Goal: Task Accomplishment & Management: Use online tool/utility

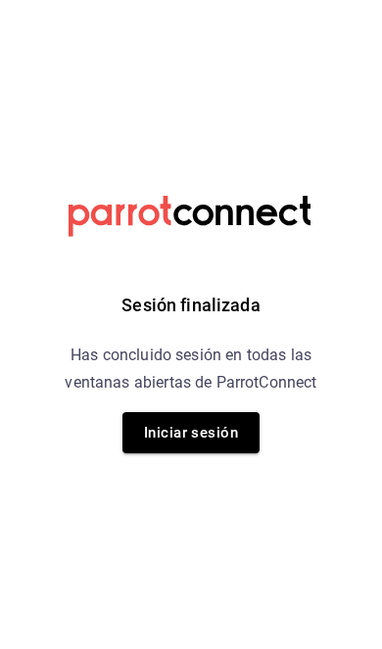
click at [248, 364] on h6 "Has concluido sesión en todas las ventanas abiertas de ParrotConnect" at bounding box center [191, 369] width 268 height 55
click at [220, 427] on button "Iniciar sesión" at bounding box center [190, 432] width 137 height 41
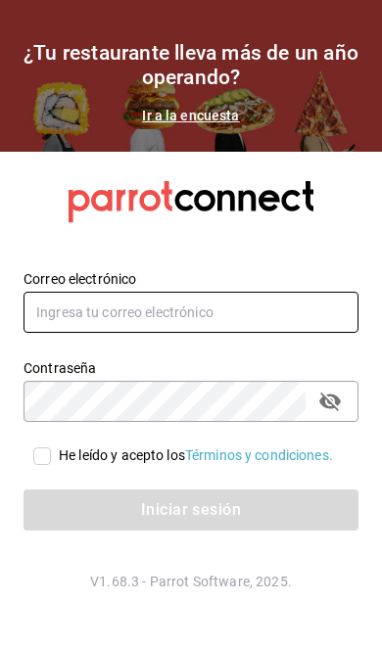
click at [249, 333] on input "text" at bounding box center [190, 312] width 335 height 41
type input "pickup.apagados@gmail.com"
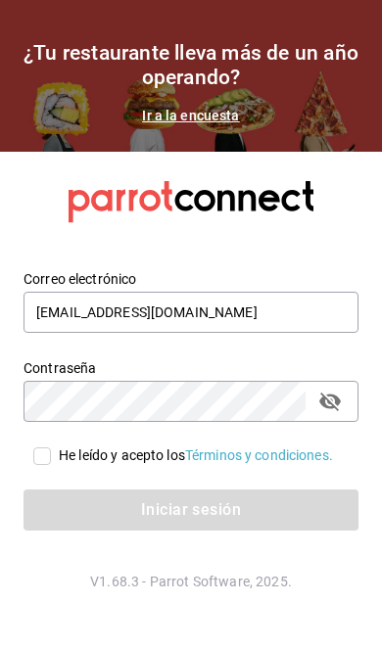
click at [62, 466] on div "He leído y acepto los Términos y condiciones." at bounding box center [196, 455] width 274 height 21
click at [51, 465] on input "He leído y acepto los Términos y condiciones." at bounding box center [42, 456] width 18 height 18
checkbox input "true"
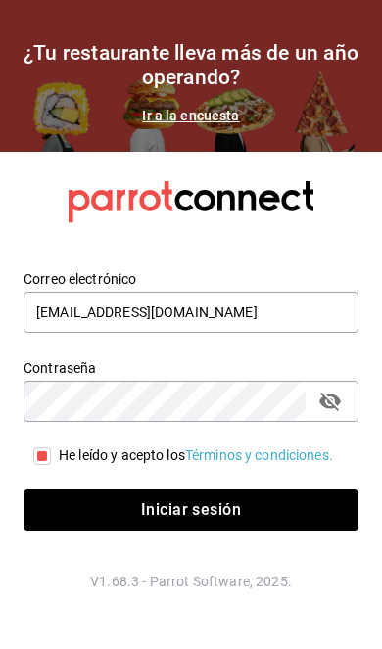
click at [112, 531] on button "Iniciar sesión" at bounding box center [190, 509] width 335 height 41
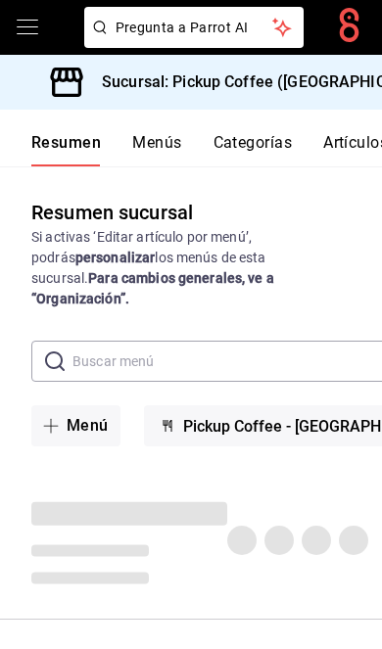
click at [309, 80] on h3 "Sucursal: Pickup Coffee ([GEOGRAPHIC_DATA])" at bounding box center [264, 81] width 356 height 23
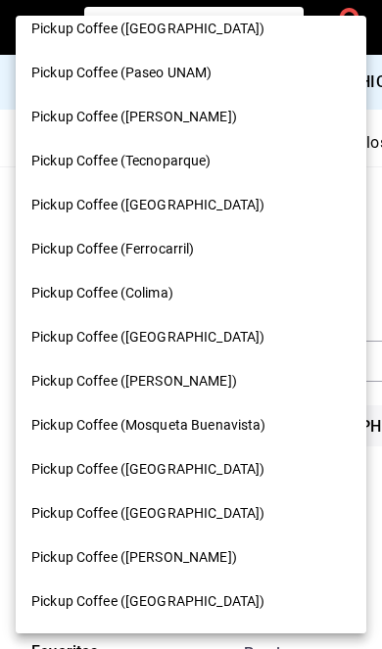
scroll to position [809, 0]
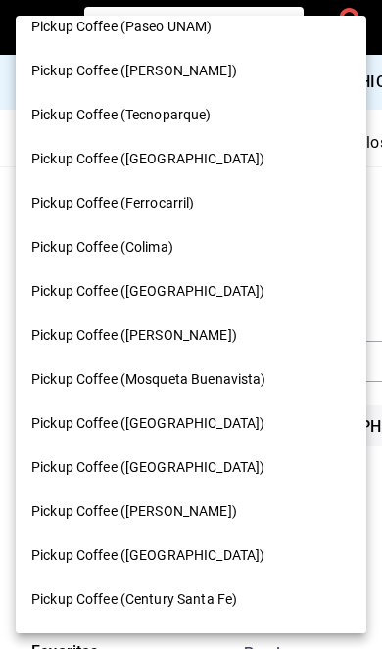
click at [209, 281] on span "Pickup Coffee ([GEOGRAPHIC_DATA])" at bounding box center [147, 291] width 233 height 21
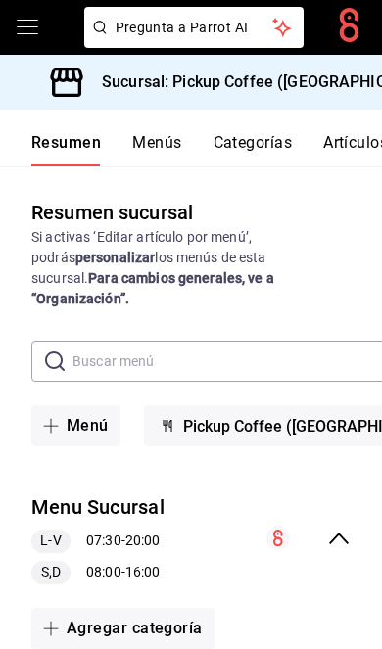
click at [349, 527] on icon "collapse-menu-row" at bounding box center [338, 538] width 23 height 23
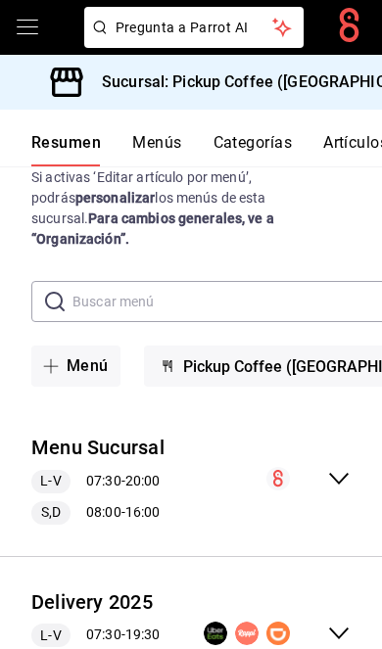
scroll to position [59, 0]
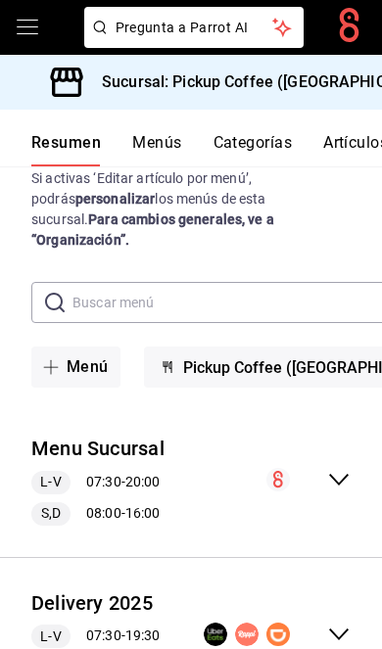
click at [347, 623] on icon "collapse-menu-row" at bounding box center [338, 634] width 23 height 23
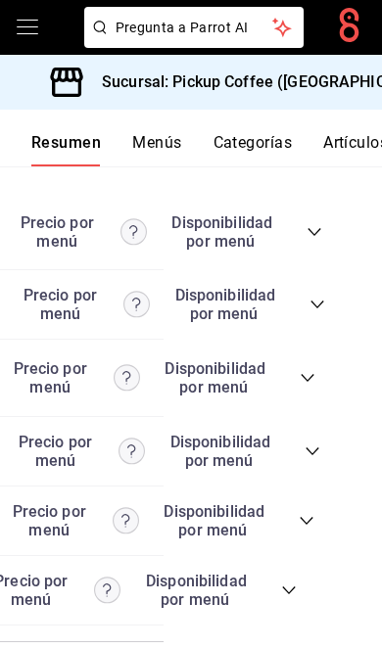
scroll to position [0, 217]
click at [282, 598] on icon "collapse-category-row" at bounding box center [290, 590] width 16 height 16
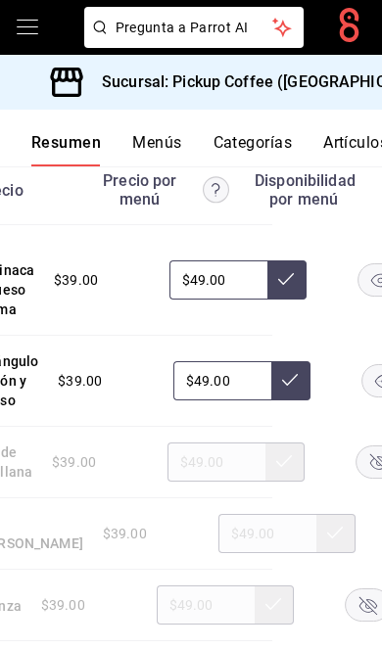
scroll to position [0, 162]
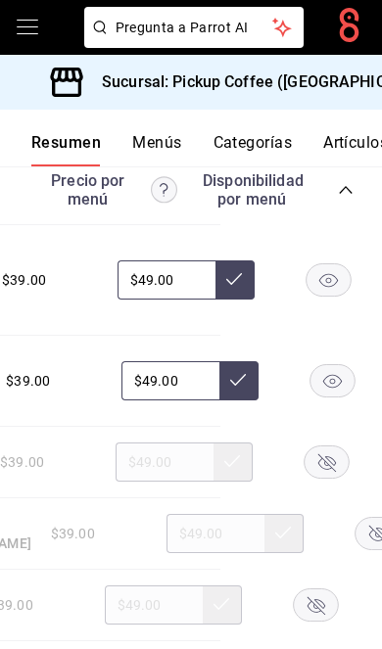
click at [319, 297] on rect "button" at bounding box center [328, 280] width 45 height 32
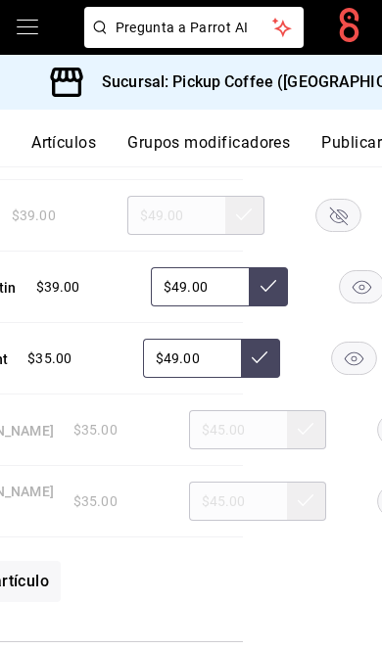
scroll to position [0, 296]
click at [349, 146] on button "Publicar" at bounding box center [351, 149] width 61 height 33
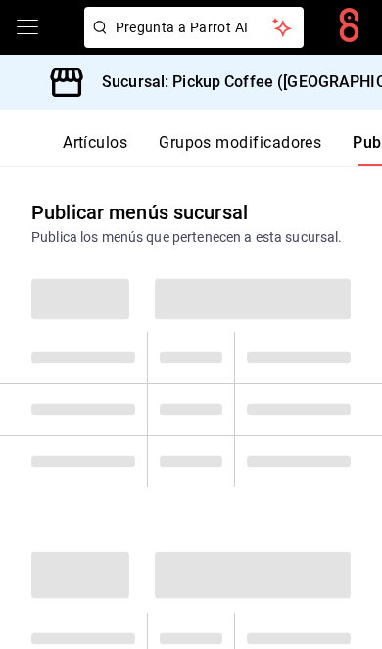
scroll to position [0, 296]
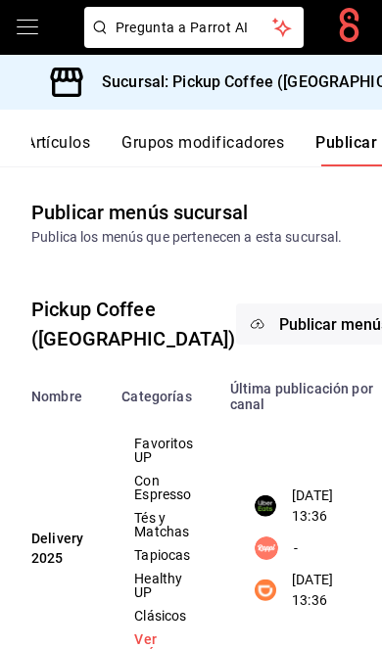
click at [263, 345] on button "Publicar menús" at bounding box center [334, 323] width 196 height 41
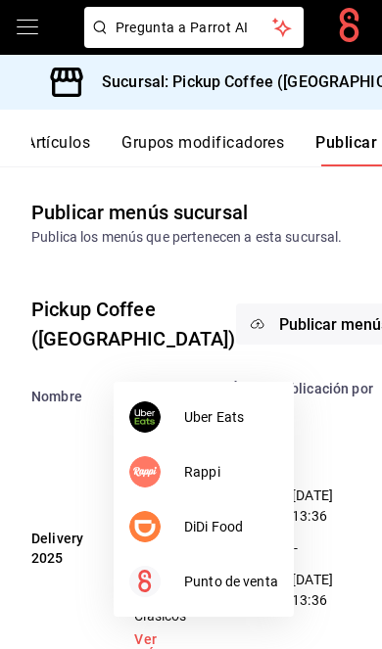
click at [256, 525] on span "DiDi Food" at bounding box center [231, 527] width 94 height 21
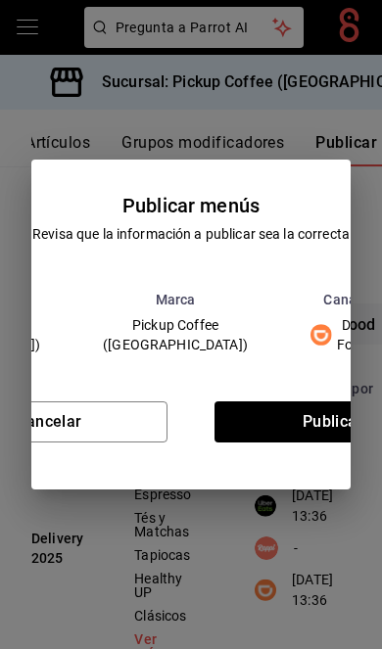
click at [318, 440] on button "Publicar" at bounding box center [332, 421] width 237 height 41
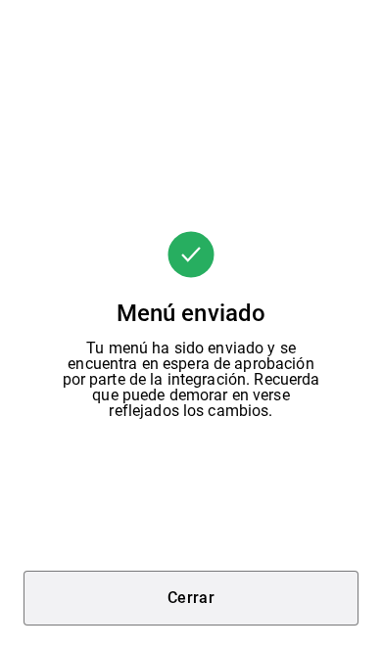
click at [247, 601] on button "Cerrar" at bounding box center [190, 598] width 335 height 55
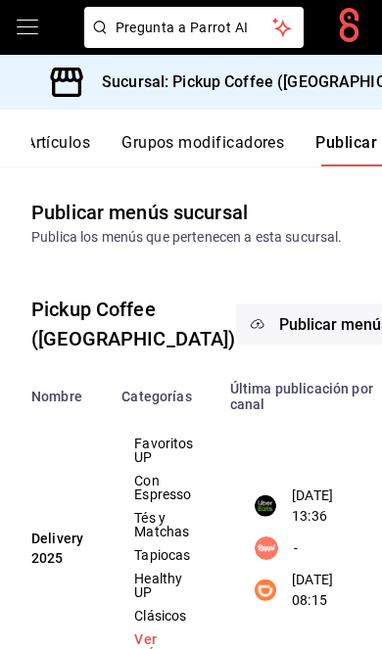
click at [256, 345] on button "Publicar menús" at bounding box center [334, 323] width 196 height 41
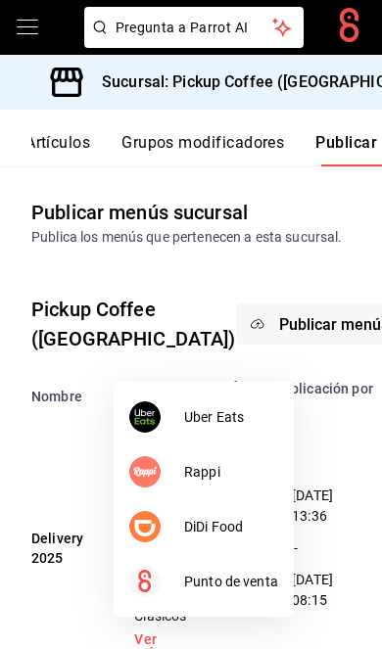
click at [262, 422] on span "Uber Eats" at bounding box center [231, 417] width 94 height 21
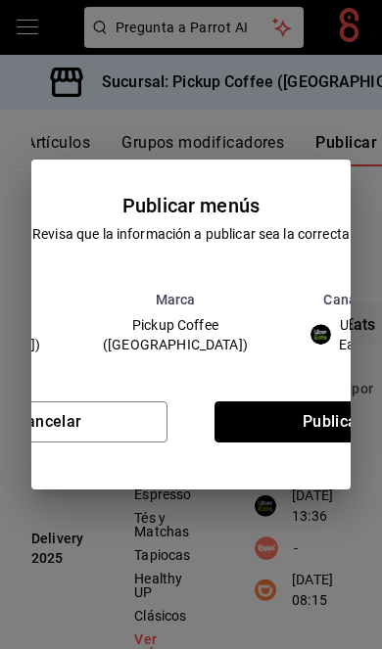
click at [309, 436] on button "Publicar" at bounding box center [332, 421] width 237 height 41
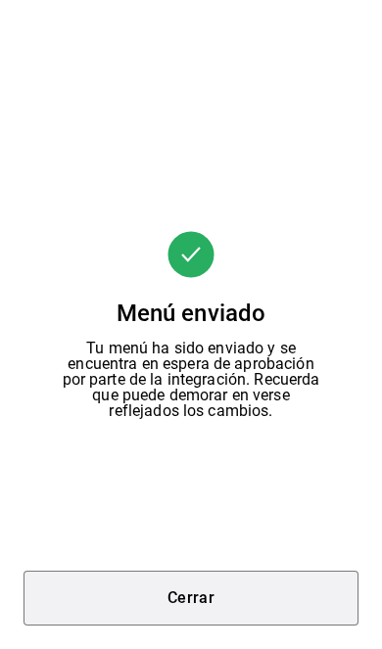
click at [202, 600] on button "Cerrar" at bounding box center [190, 598] width 335 height 55
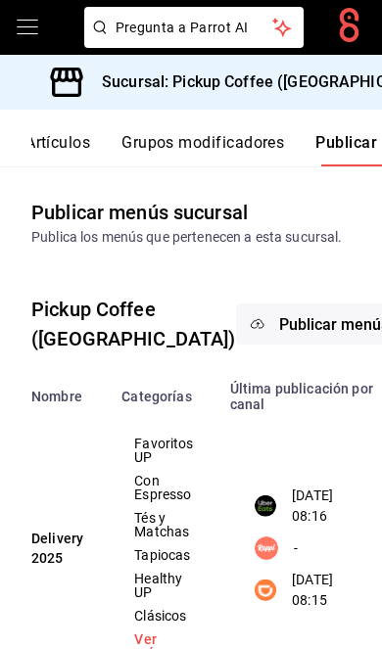
click at [325, 84] on h3 "Sucursal: Pickup Coffee ([GEOGRAPHIC_DATA])" at bounding box center [264, 81] width 356 height 23
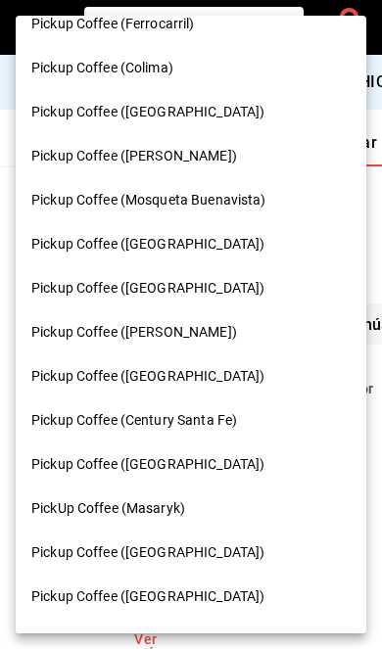
scroll to position [984, 0]
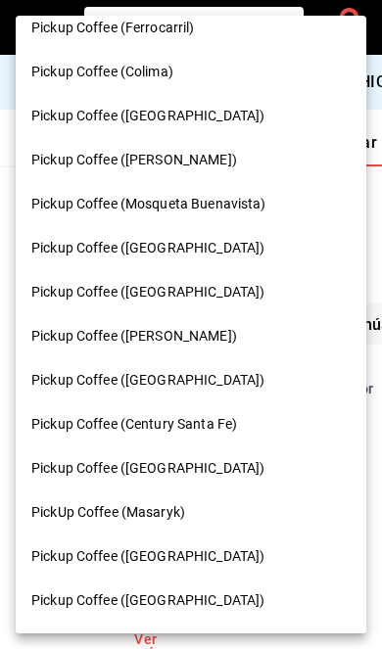
click at [187, 502] on div "PickUp Coffee (Masaryk)" at bounding box center [190, 512] width 319 height 21
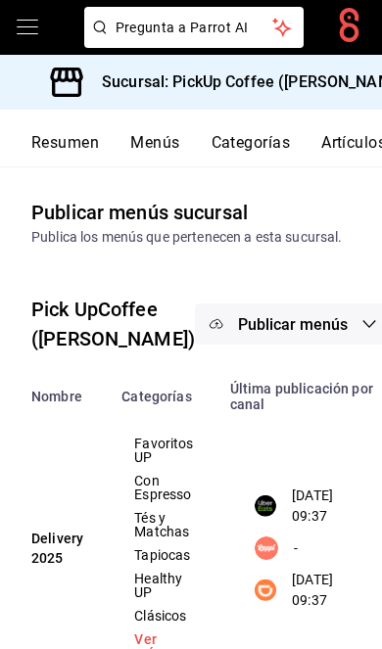
scroll to position [0, 0]
click at [85, 151] on button "Resumen" at bounding box center [65, 149] width 68 height 33
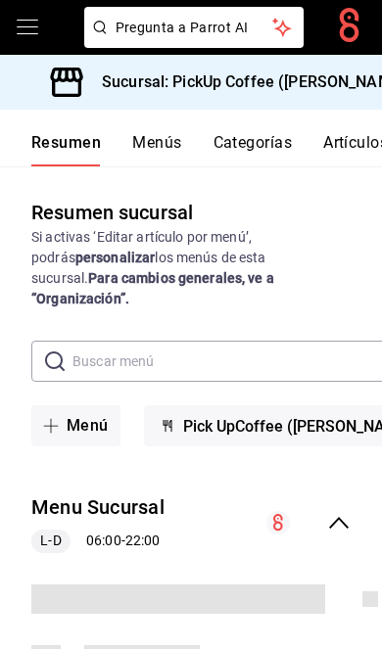
click at [330, 484] on div "Menu Sucursal [PERSON_NAME] 06:00 - 22:00" at bounding box center [191, 523] width 382 height 91
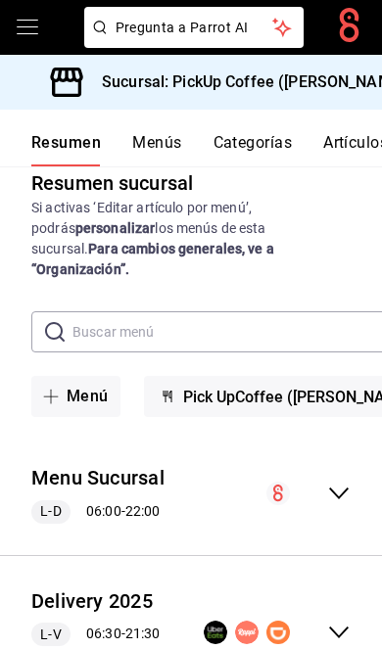
scroll to position [27, 0]
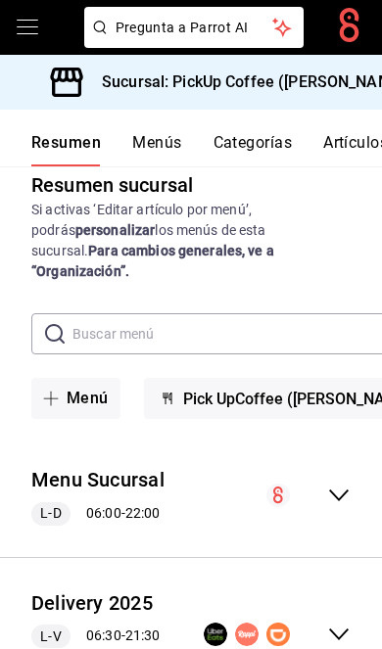
click at [328, 623] on icon "collapse-menu-row" at bounding box center [338, 634] width 23 height 23
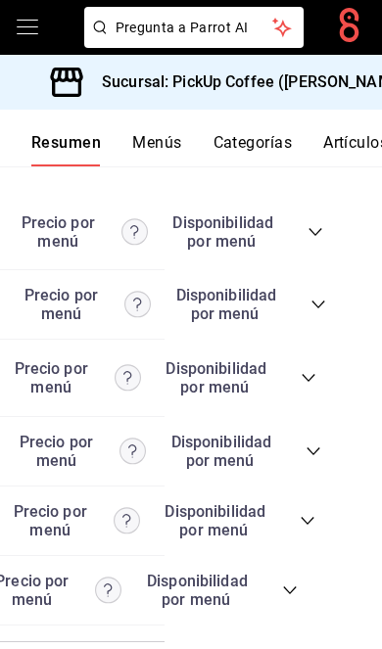
scroll to position [80, 0]
click at [296, 582] on icon "collapse-category-row" at bounding box center [290, 590] width 16 height 16
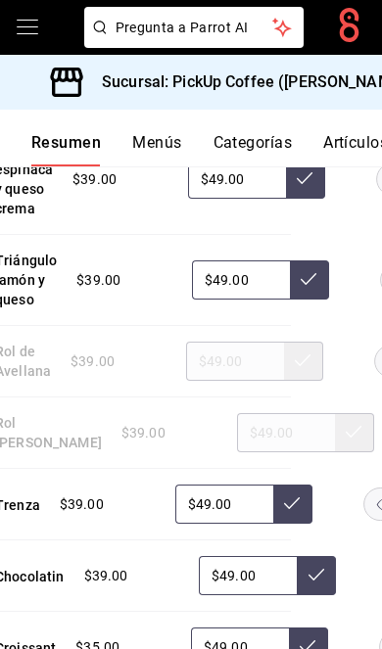
scroll to position [0, 180]
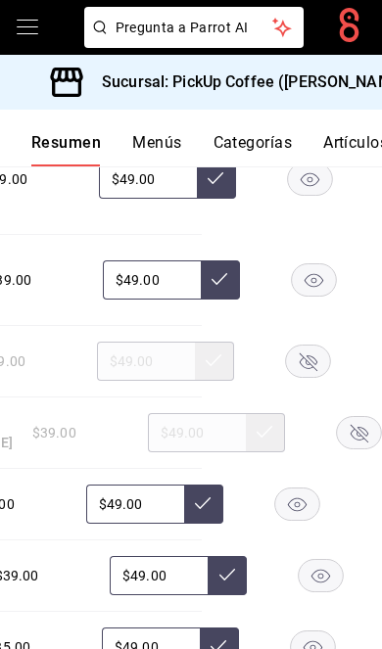
click at [314, 353] on icon "button" at bounding box center [309, 362] width 18 height 18
click at [336, 417] on rect "button" at bounding box center [358, 433] width 45 height 32
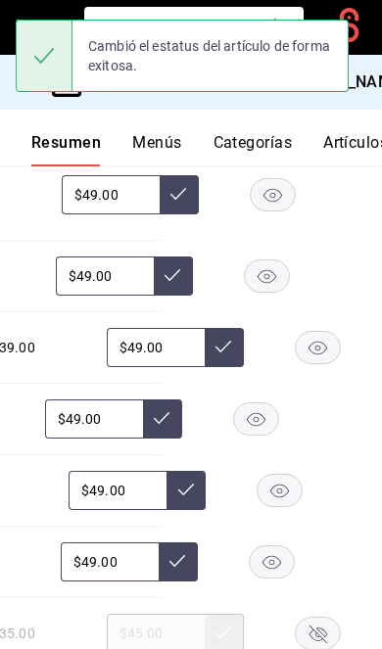
scroll to position [0, 219]
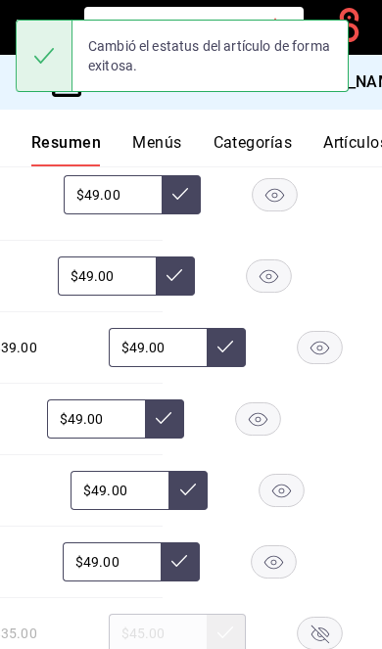
click at [281, 475] on rect "button" at bounding box center [281, 491] width 45 height 32
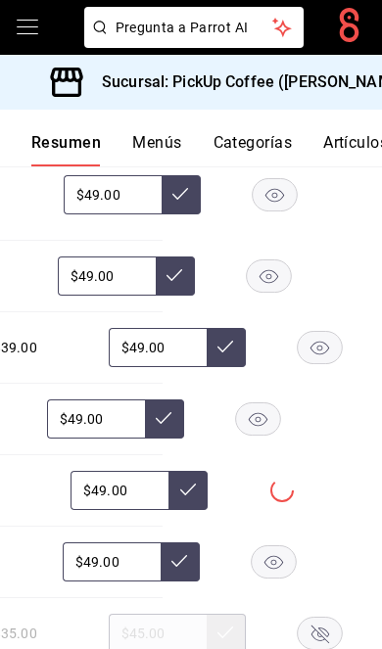
click at [297, 618] on rect "button" at bounding box center [319, 634] width 45 height 32
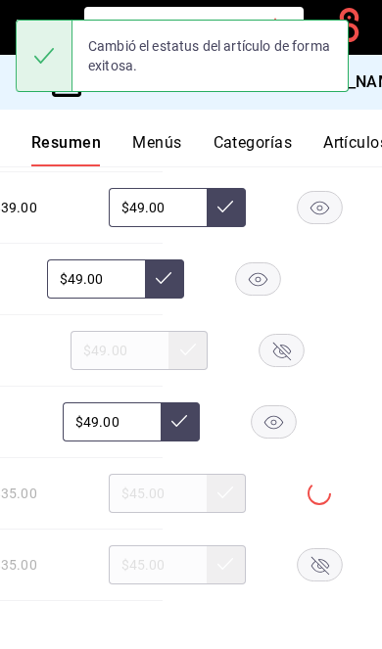
click at [297, 549] on rect "button" at bounding box center [319, 565] width 45 height 32
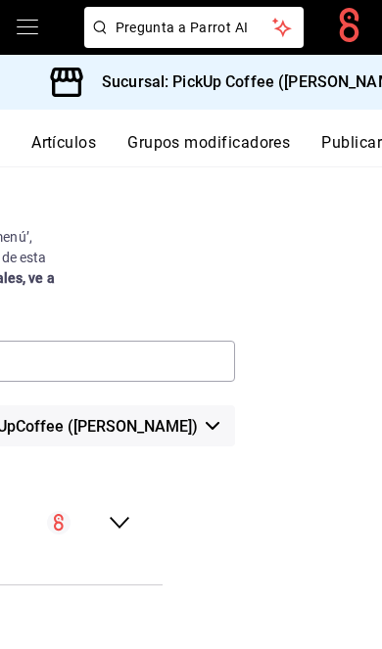
scroll to position [0, 296]
click at [344, 138] on button "Publicar" at bounding box center [351, 149] width 61 height 33
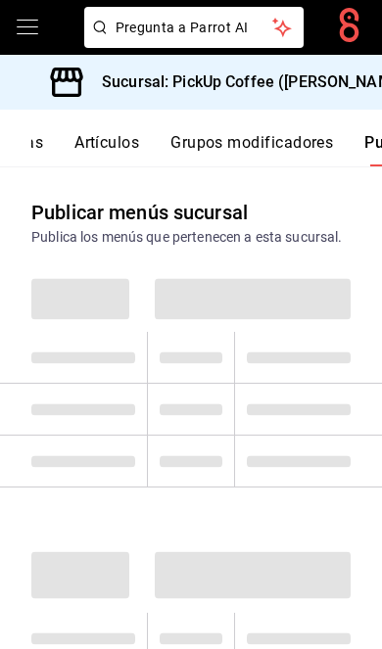
scroll to position [0, 296]
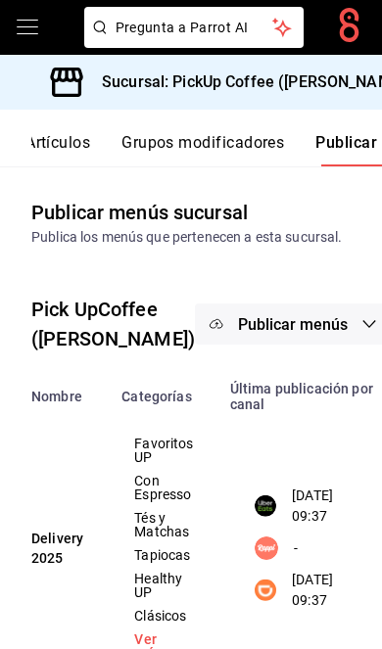
click at [256, 334] on span "Publicar menús" at bounding box center [293, 324] width 110 height 19
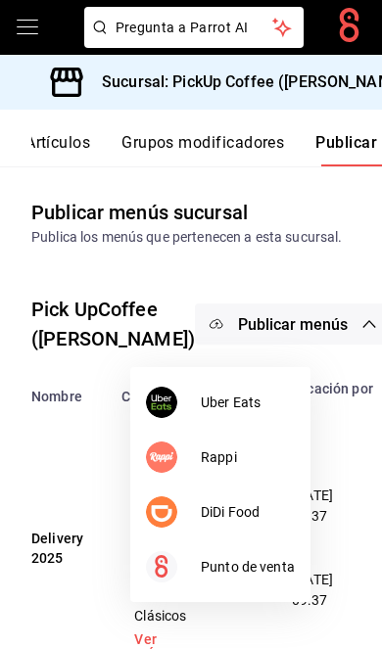
click at [229, 504] on span "DiDi Food" at bounding box center [248, 512] width 94 height 21
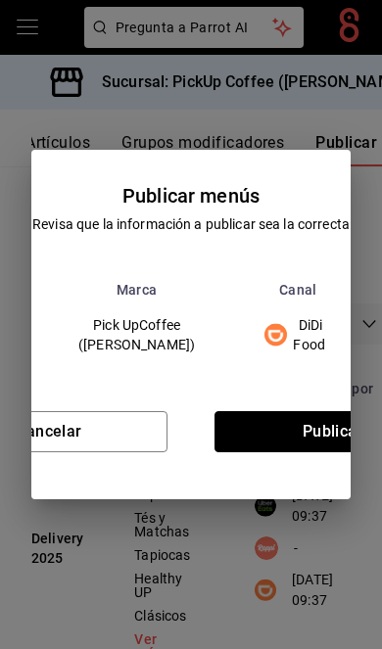
click at [290, 428] on button "Publicar" at bounding box center [332, 431] width 237 height 41
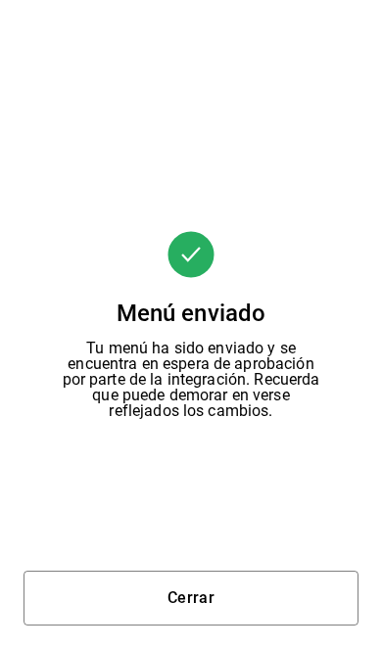
click at [234, 613] on button "Cerrar" at bounding box center [190, 598] width 335 height 55
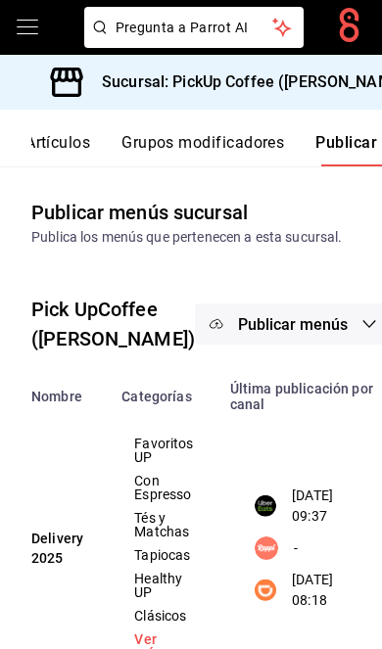
click at [261, 334] on span "Publicar menús" at bounding box center [293, 324] width 110 height 19
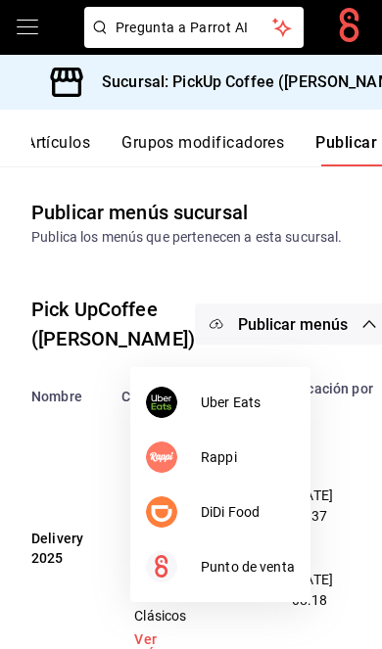
click at [229, 391] on li "Uber Eats" at bounding box center [220, 402] width 180 height 55
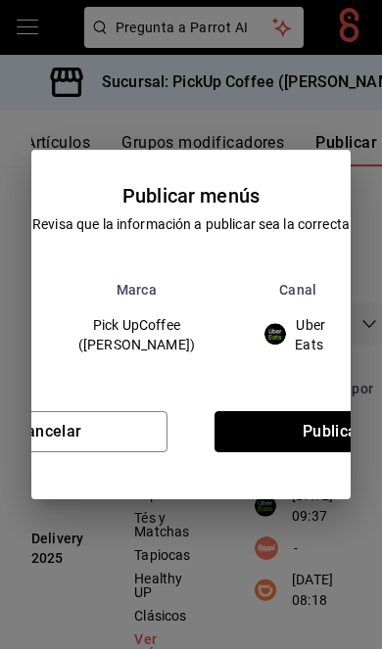
click at [261, 416] on button "Publicar" at bounding box center [332, 431] width 237 height 41
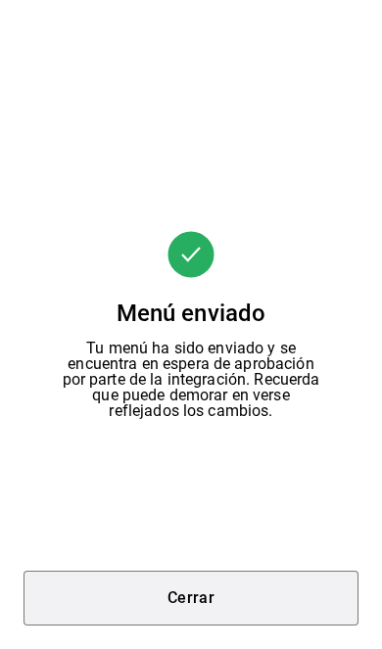
click at [214, 593] on button "Cerrar" at bounding box center [190, 598] width 335 height 55
